Goal: Task Accomplishment & Management: Use online tool/utility

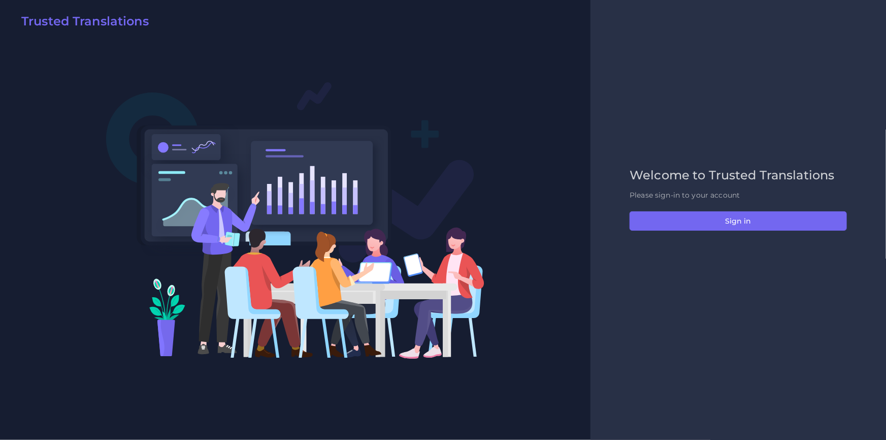
click at [656, 237] on div "Welcome to Trusted Translations Please sign-in to your account Sign in" at bounding box center [738, 220] width 239 height 104
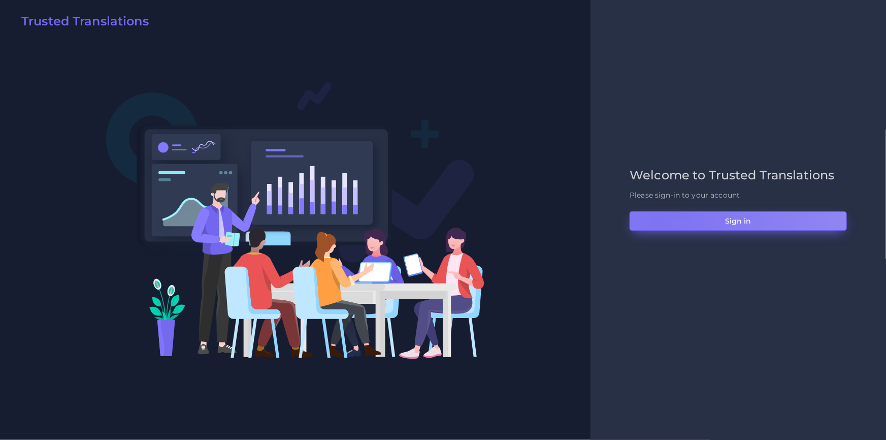
click at [657, 222] on button "Sign in" at bounding box center [738, 220] width 217 height 19
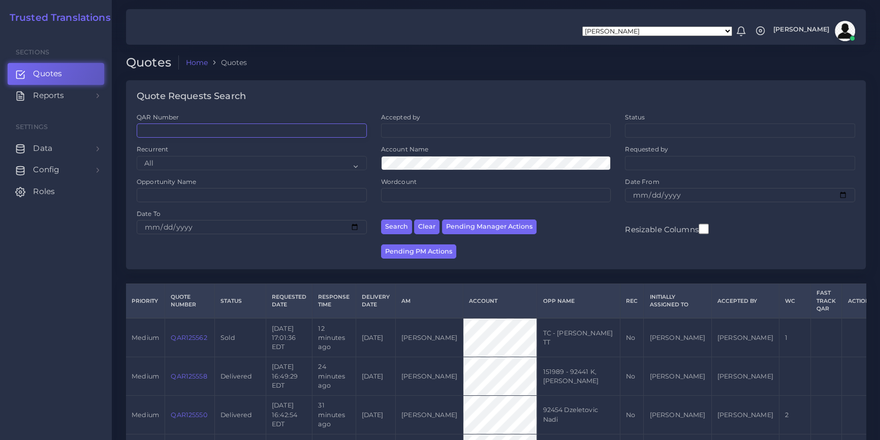
drag, startPoint x: 233, startPoint y: 126, endPoint x: 250, endPoint y: 115, distance: 20.7
click at [233, 126] on input "QAR Number" at bounding box center [252, 130] width 230 height 14
paste input "QAR125515"
type input "QAR125515"
click at [381, 219] on button "Search" at bounding box center [396, 226] width 31 height 15
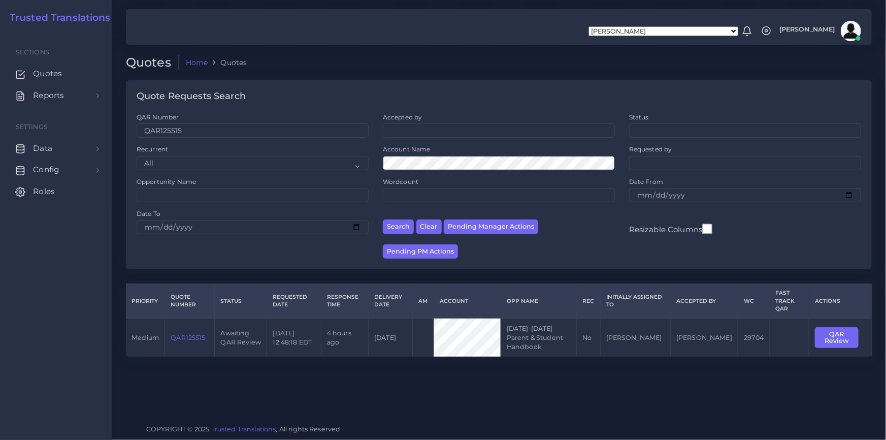
click at [535, 392] on div "Quotes Home Quotes Quote Requests Search QAR Number QAR125515 Accepted by All" at bounding box center [499, 208] width 775 height 416
click at [259, 328] on td "Awaiting QAR Review" at bounding box center [241, 337] width 52 height 39
click at [193, 334] on link "QAR125515" at bounding box center [188, 338] width 35 height 8
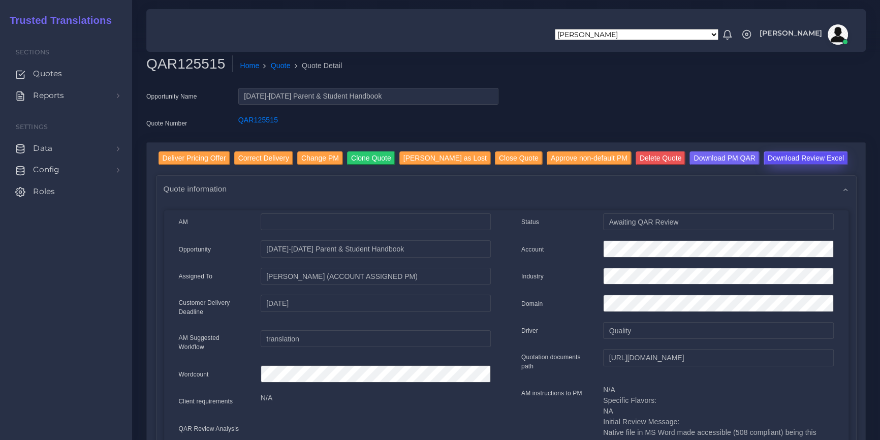
click at [764, 161] on input "Download Review Excel" at bounding box center [806, 158] width 84 height 14
click at [597, 96] on div "Opportunity Name 2025-2026 Parent & Student Handbook Quote Number QAR125515" at bounding box center [506, 115] width 735 height 54
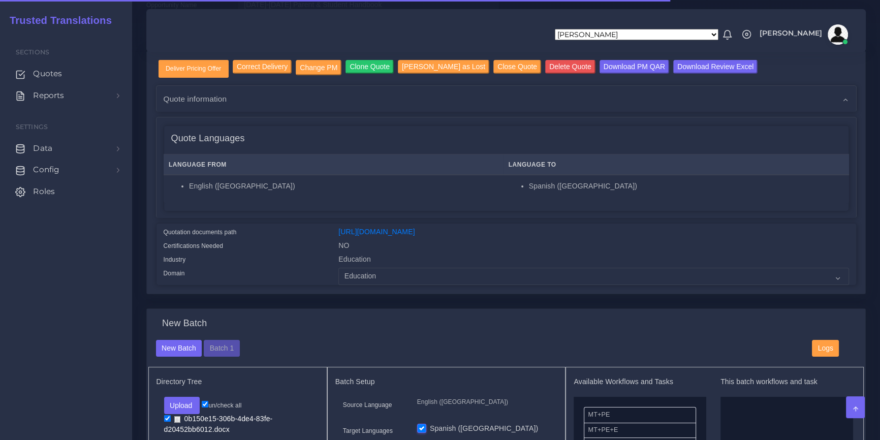
scroll to position [231, 0]
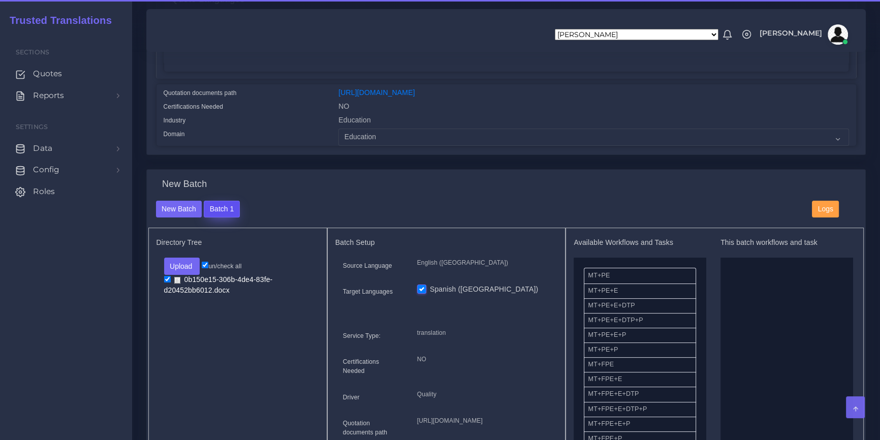
click at [221, 215] on button "Batch 1" at bounding box center [222, 209] width 36 height 17
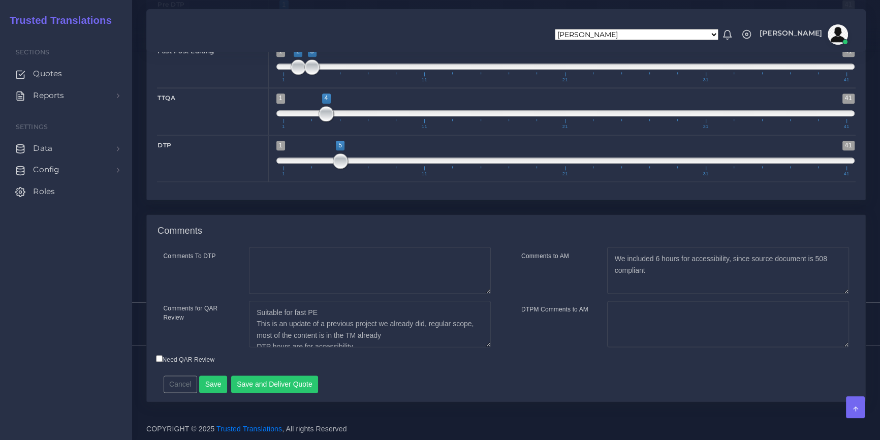
scroll to position [1573, 0]
click at [198, 356] on label "Need QAR Review" at bounding box center [185, 359] width 59 height 9
click at [163, 356] on input "Need QAR Review" at bounding box center [159, 358] width 7 height 7
checkbox input "true"
click at [291, 387] on button "Save and Deliver Quote" at bounding box center [274, 383] width 87 height 17
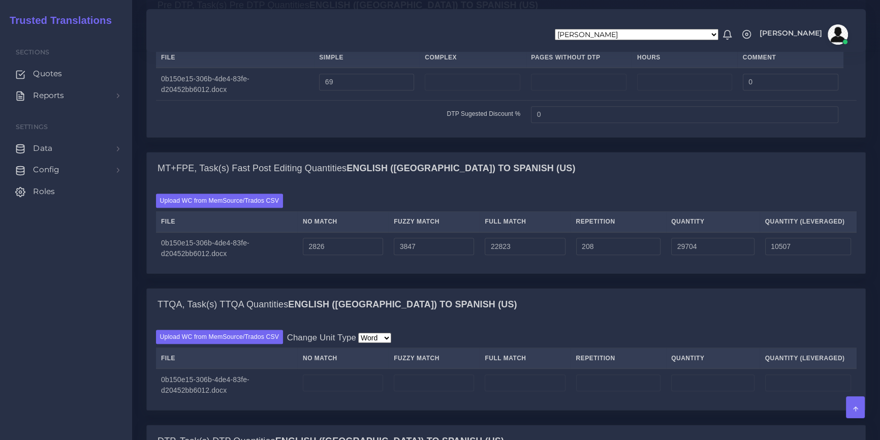
scroll to position [511, 0]
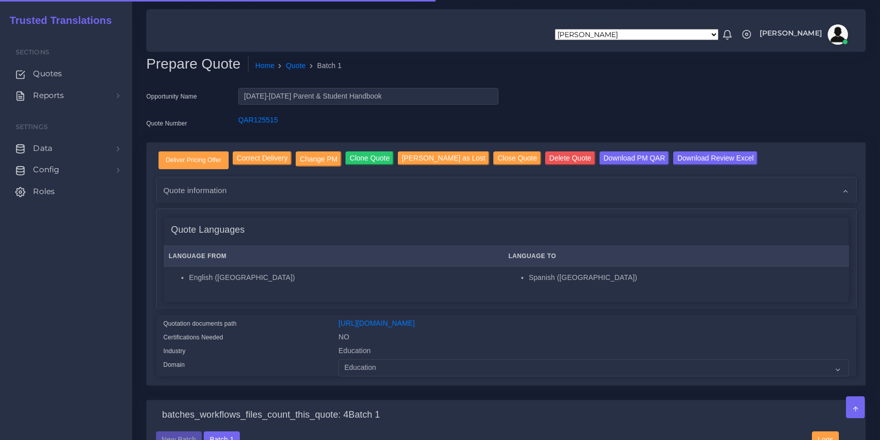
scroll to position [485, 0]
